Goal: Information Seeking & Learning: Learn about a topic

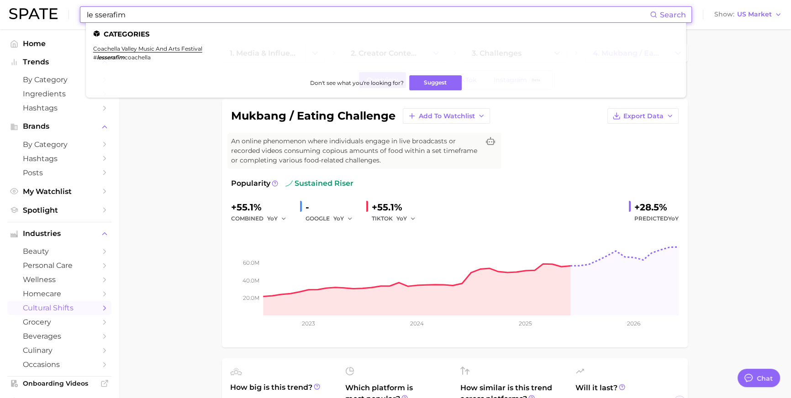
scroll to position [1354, 0]
click at [266, 16] on input "le sserafim" at bounding box center [368, 15] width 564 height 16
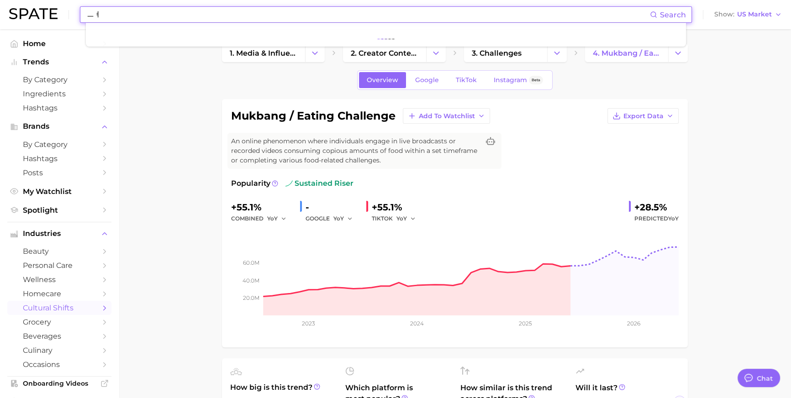
type input "ㅡ"
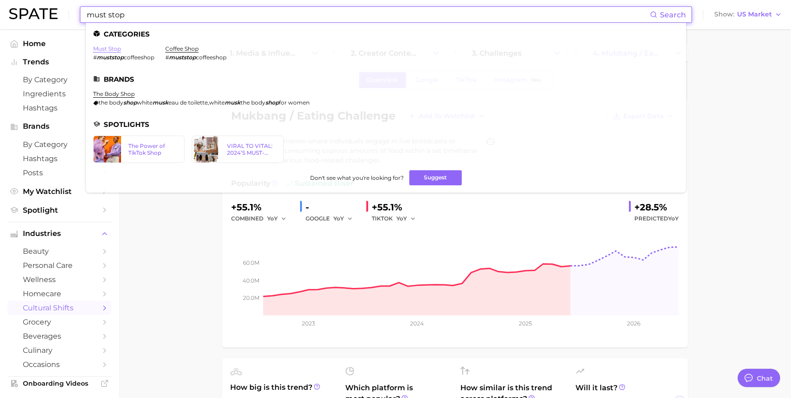
type input "must stop"
click at [117, 51] on link "must stop" at bounding box center [107, 48] width 28 height 7
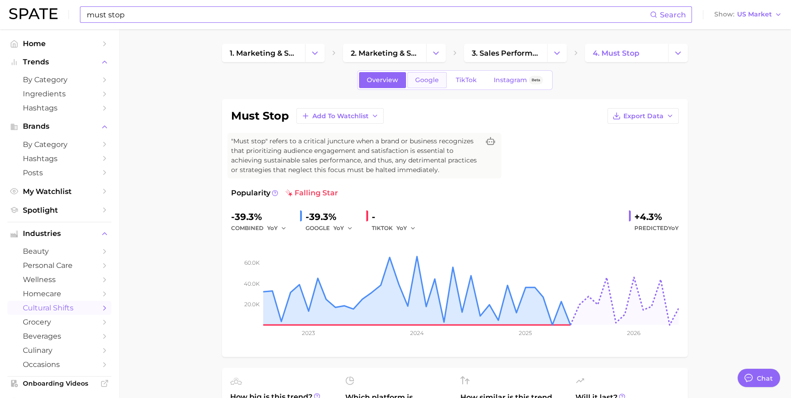
click at [425, 76] on link "Google" at bounding box center [426, 80] width 39 height 16
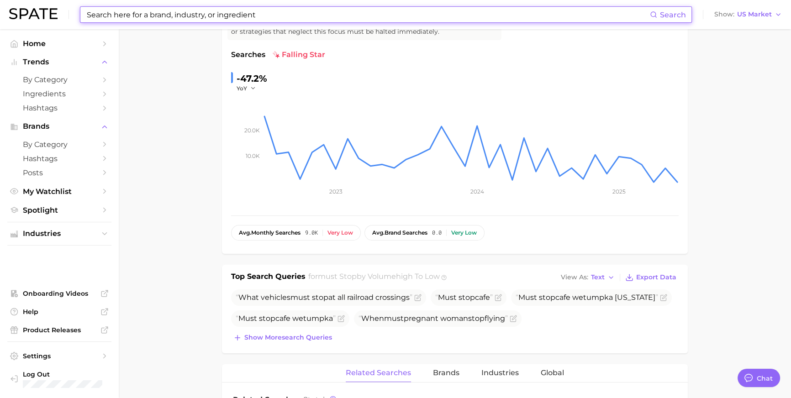
scroll to position [178, 0]
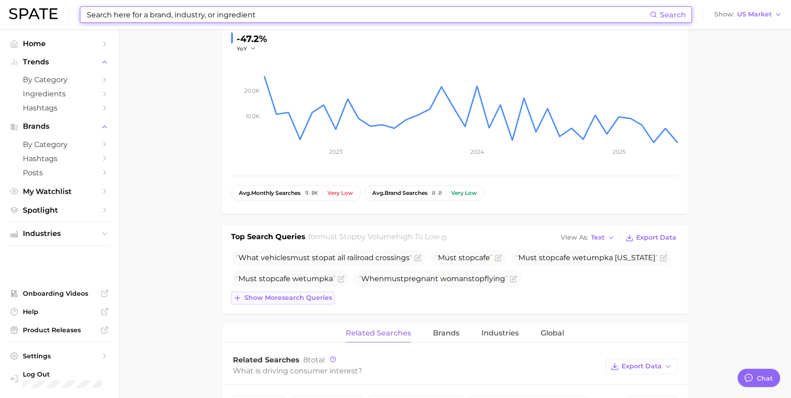
click at [263, 302] on span "Show more search queries" at bounding box center [288, 298] width 88 height 8
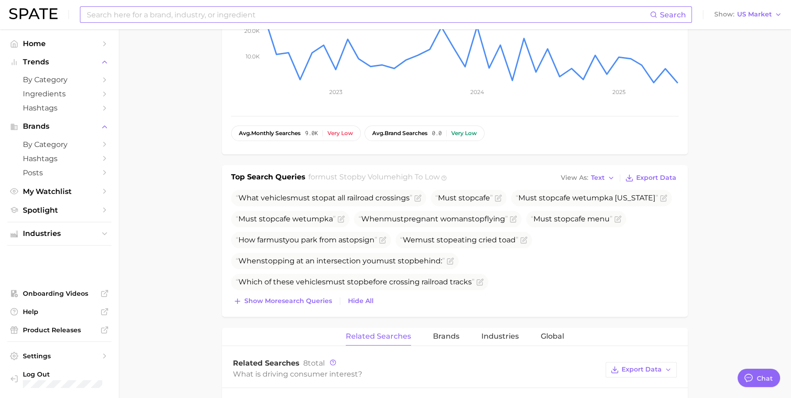
scroll to position [248, 0]
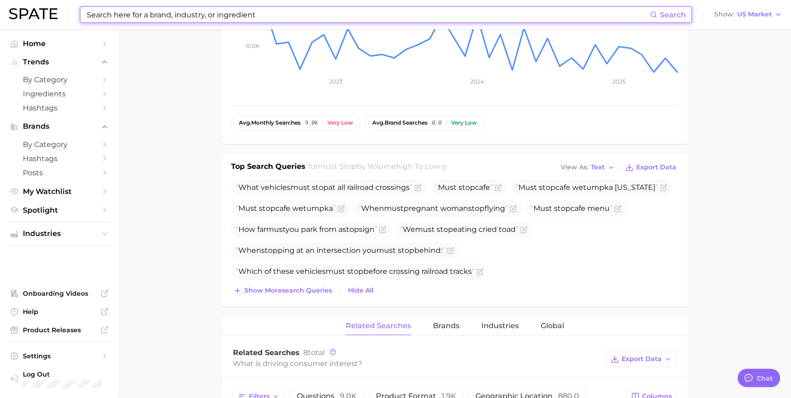
click at [299, 8] on input at bounding box center [368, 15] width 564 height 16
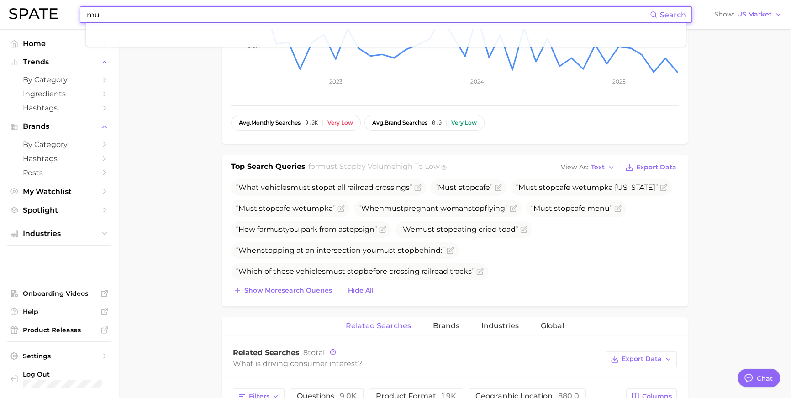
type input "m"
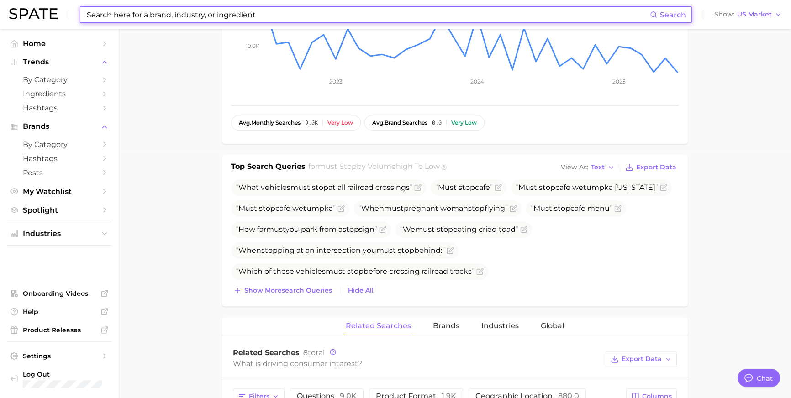
click at [228, 16] on input at bounding box center [368, 15] width 564 height 16
paste input "[MEDICAL_DATA]"
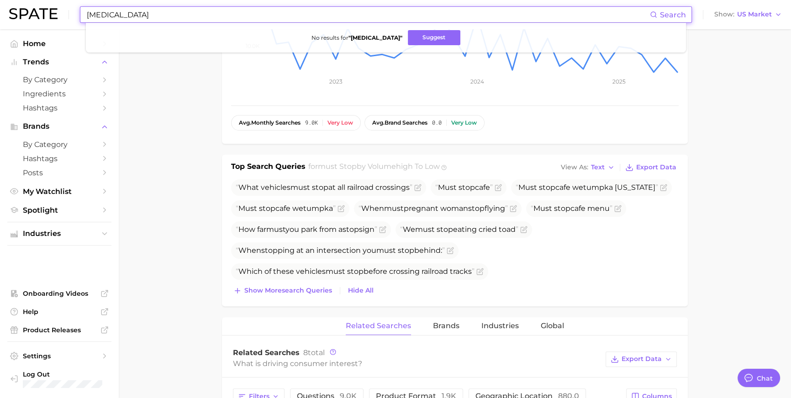
type input "[MEDICAL_DATA]"
